Goal: Task Accomplishment & Management: Complete application form

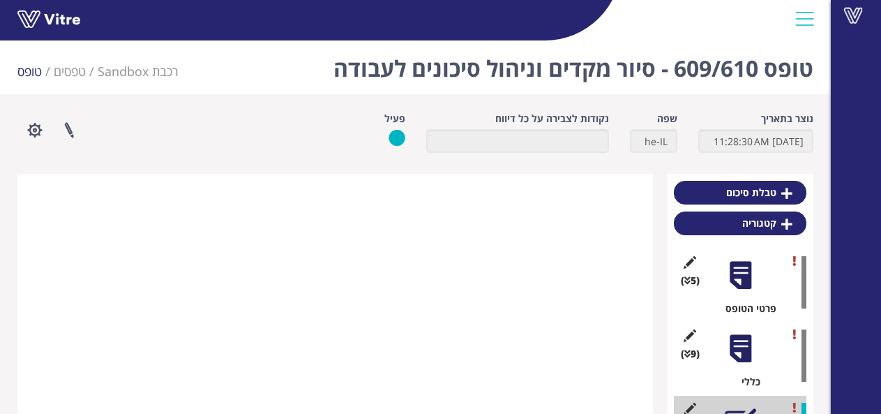
scroll to position [508, 0]
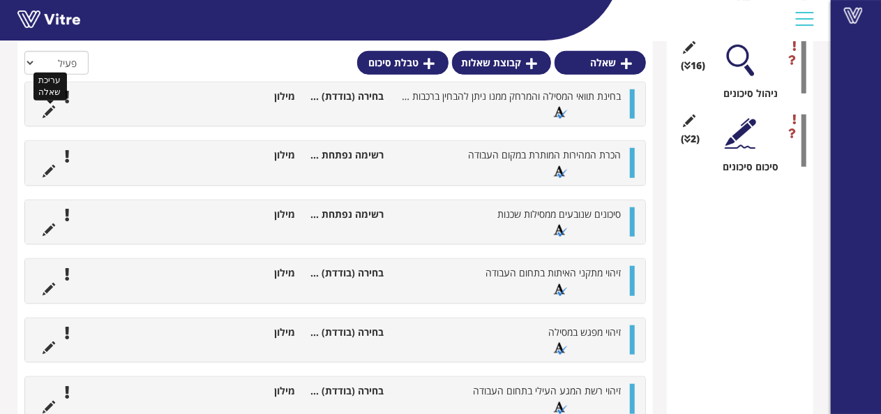
click at [50, 111] on icon at bounding box center [49, 111] width 13 height 13
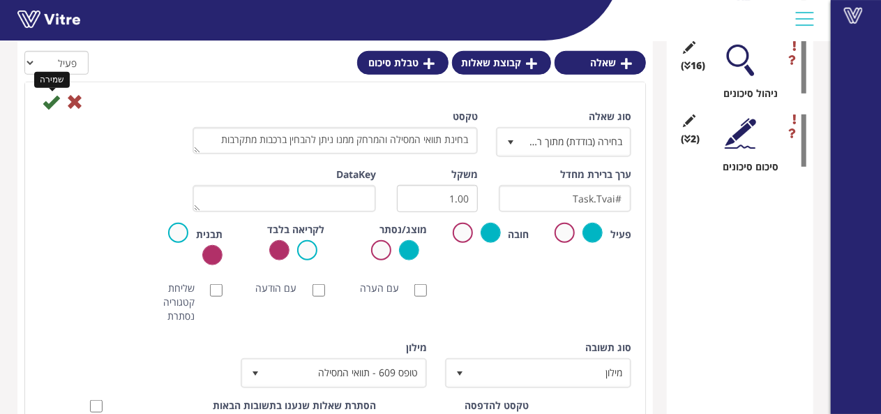
click at [46, 109] on icon at bounding box center [51, 102] width 17 height 17
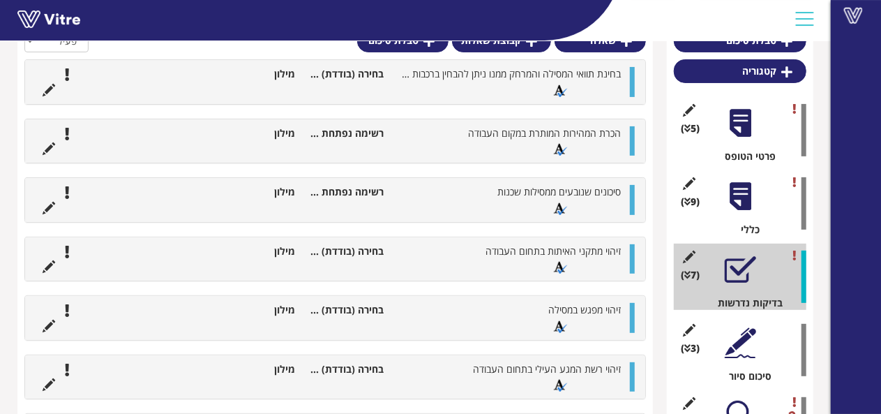
scroll to position [229, 0]
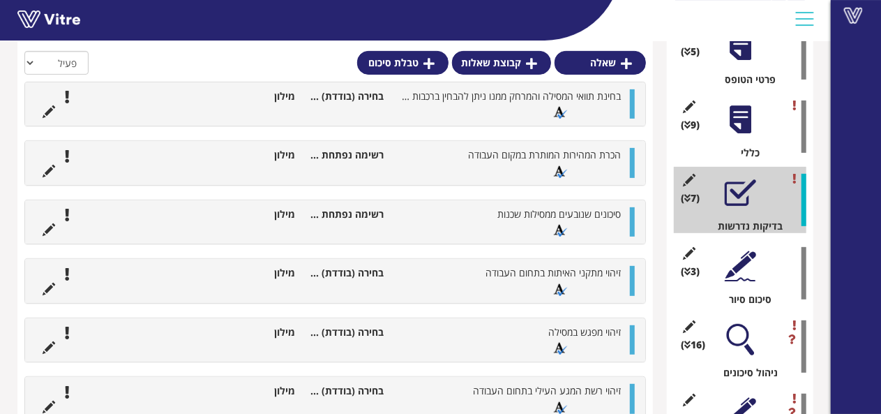
click at [733, 127] on div at bounding box center [740, 119] width 31 height 31
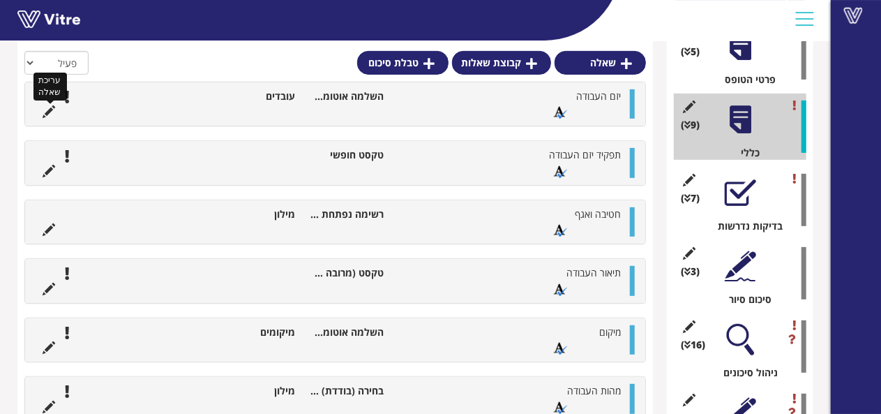
click at [50, 114] on icon at bounding box center [49, 111] width 13 height 13
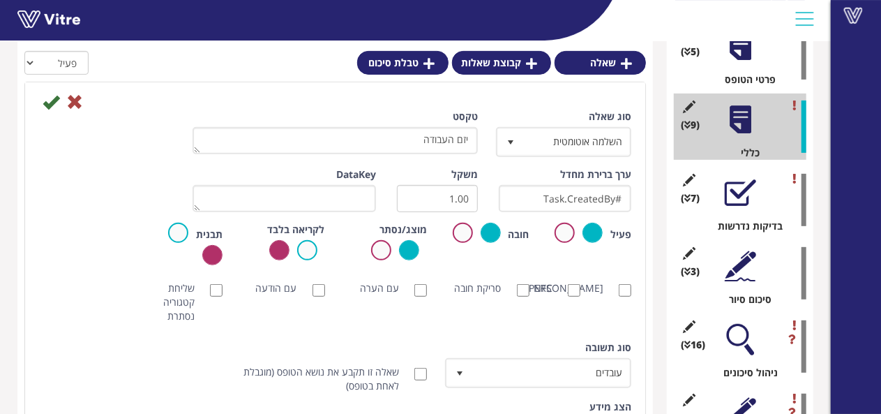
click at [45, 112] on div "סוג שאלה השלמה אוטומטית 11 טקסט יזם העבודה" at bounding box center [335, 139] width 613 height 58
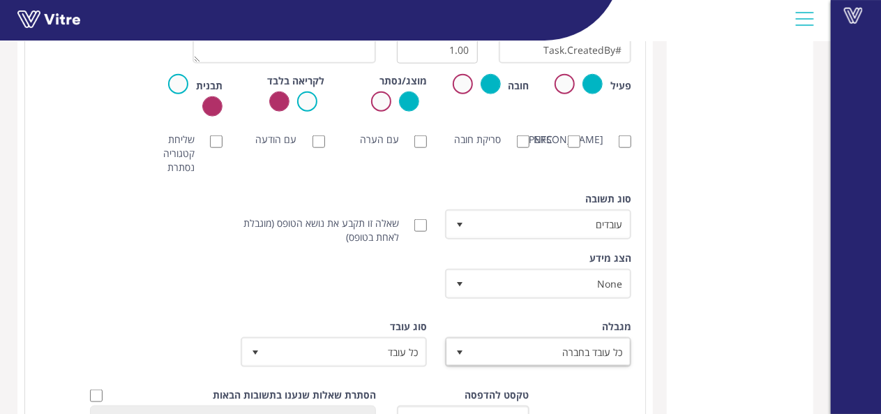
scroll to position [787, 0]
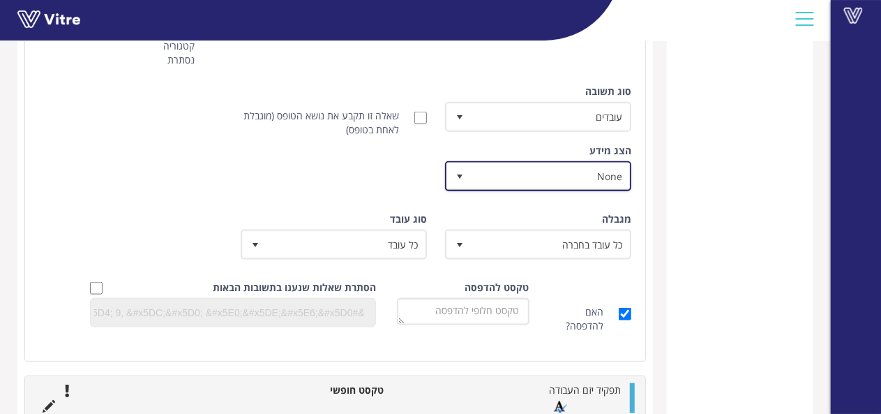
click at [519, 181] on span "None" at bounding box center [551, 175] width 158 height 25
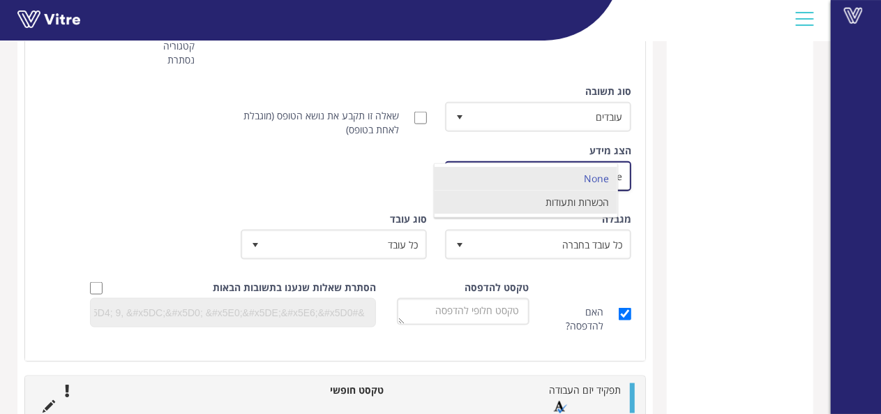
click at [525, 198] on li "הכשרות ותעודות" at bounding box center [526, 203] width 183 height 24
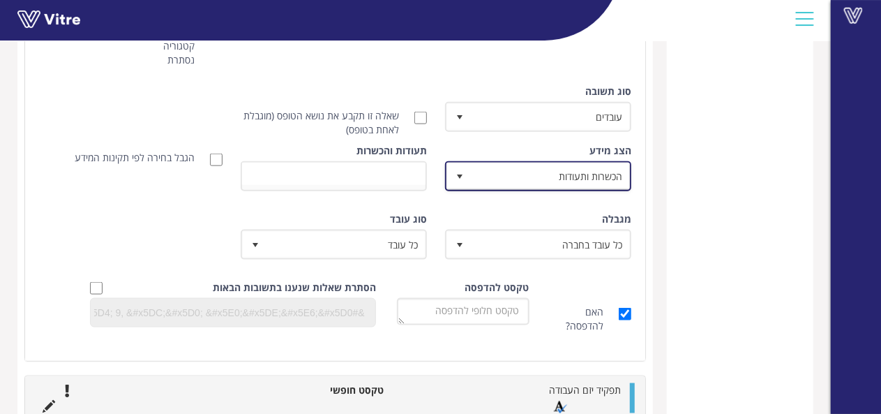
click at [519, 181] on span "הכשרות ותעודות" at bounding box center [551, 175] width 158 height 25
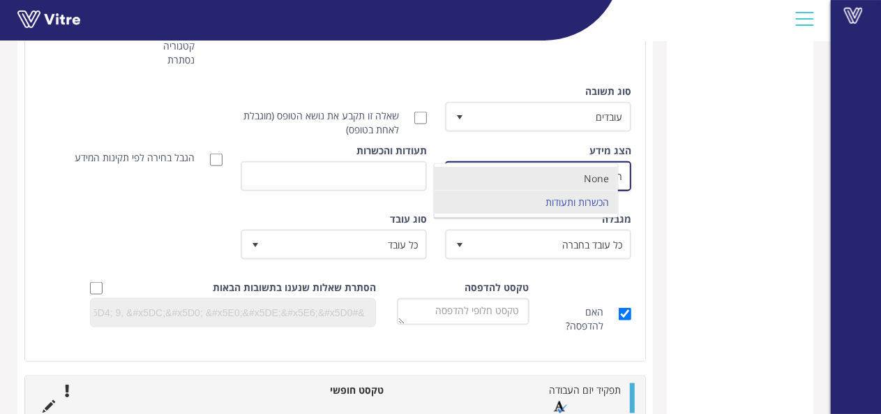
click at [521, 184] on li "None" at bounding box center [526, 179] width 183 height 24
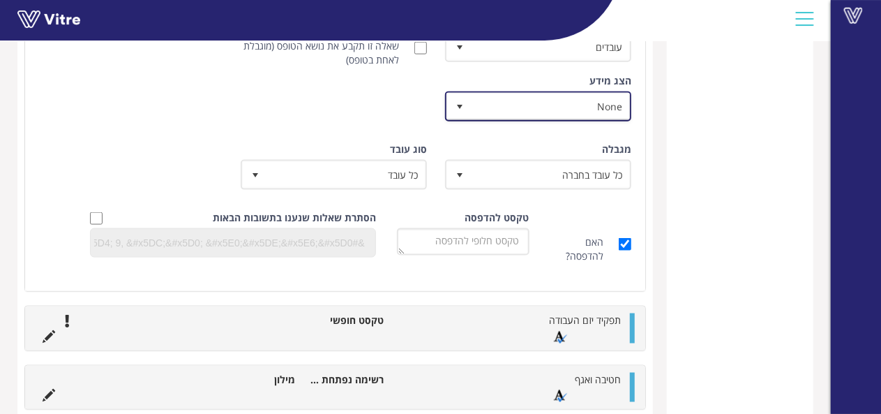
scroll to position [578, 0]
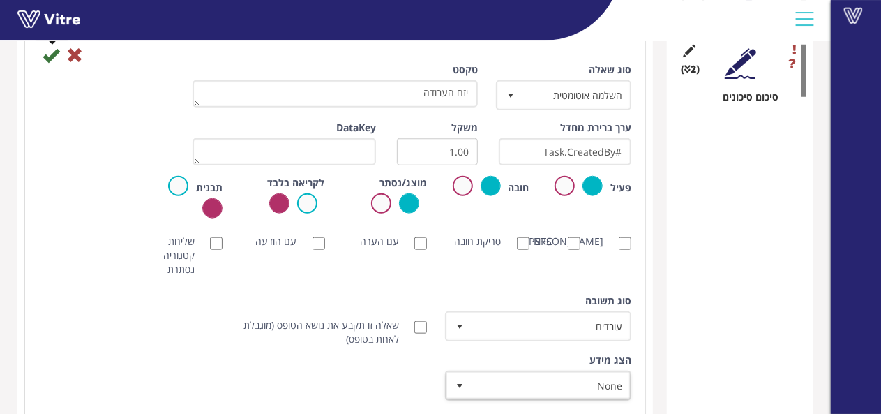
click at [54, 59] on icon at bounding box center [51, 55] width 17 height 17
